Goal: Task Accomplishment & Management: Use online tool/utility

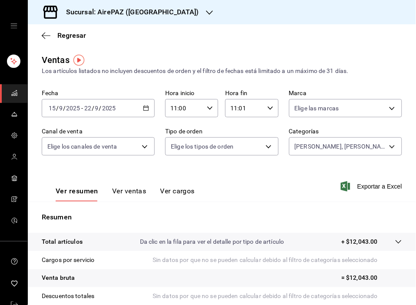
click at [143, 111] on \(Stroke\) "button" at bounding box center [145, 108] width 5 height 5
click at [144, 106] on icon "button" at bounding box center [146, 108] width 6 height 6
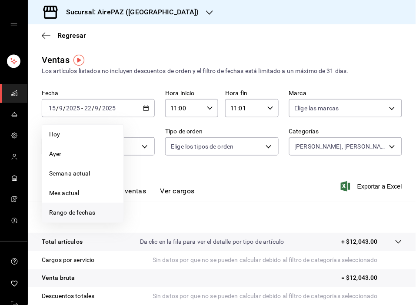
click at [76, 213] on span "Rango de fechas" at bounding box center [82, 212] width 67 height 9
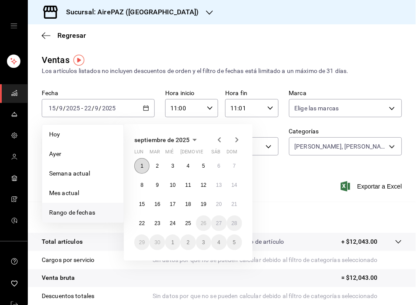
click at [142, 169] on button "1" at bounding box center [141, 166] width 15 height 16
click at [141, 185] on abbr "8" at bounding box center [141, 185] width 3 height 6
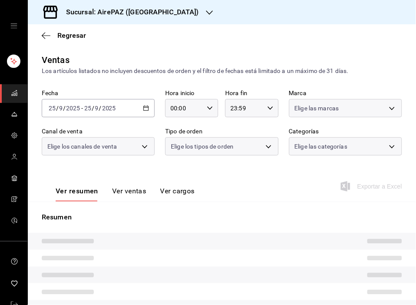
type input "11:00"
type input "11:01"
type input "128f68ee-36b3-4964-83f3-b272afc611c1,dba2a85e-f9d5-4174-9adb-f634bebd72c2,cc8cf…"
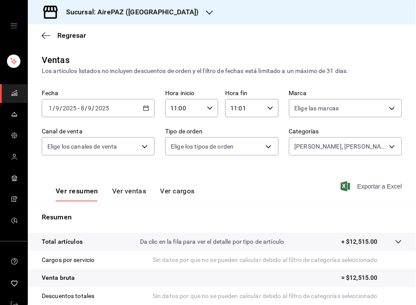
click at [372, 188] on span "Exportar a Excel" at bounding box center [373, 186] width 60 height 10
